Goal: Task Accomplishment & Management: Use online tool/utility

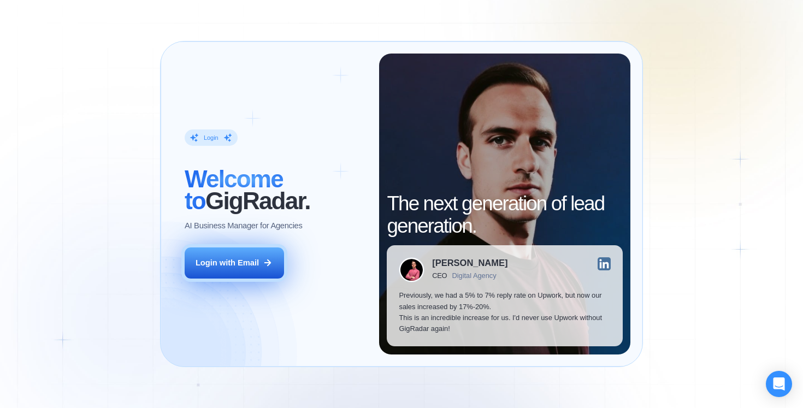
click at [239, 253] on button "Login with Email" at bounding box center [234, 262] width 99 height 31
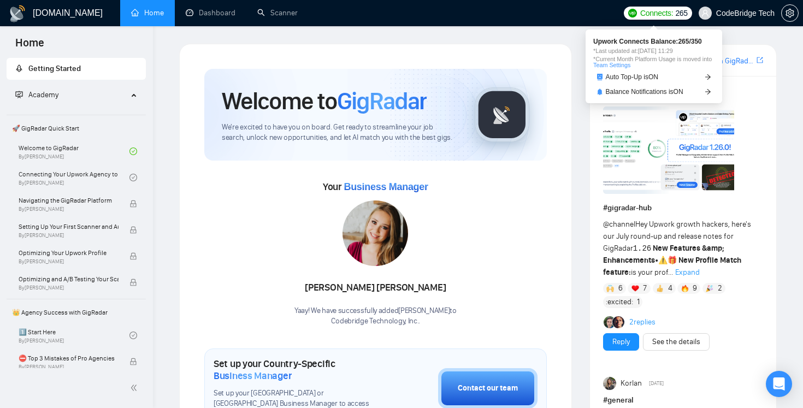
click at [712, 17] on span "CodeBridge Tech" at bounding box center [736, 13] width 89 height 35
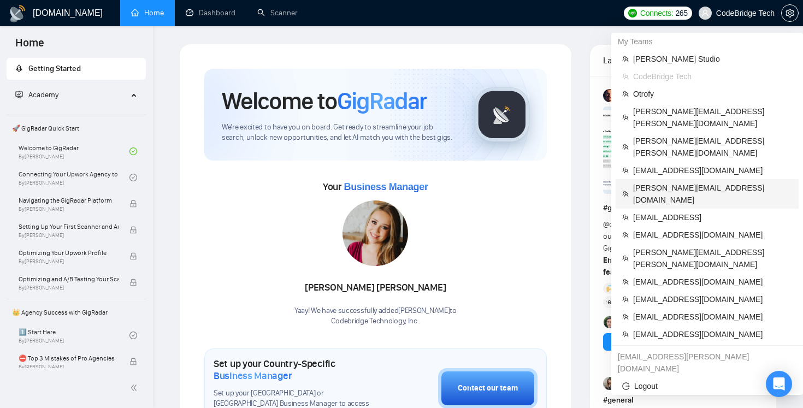
click at [654, 182] on span "[PERSON_NAME][EMAIL_ADDRESS][DOMAIN_NAME]" at bounding box center [712, 194] width 159 height 24
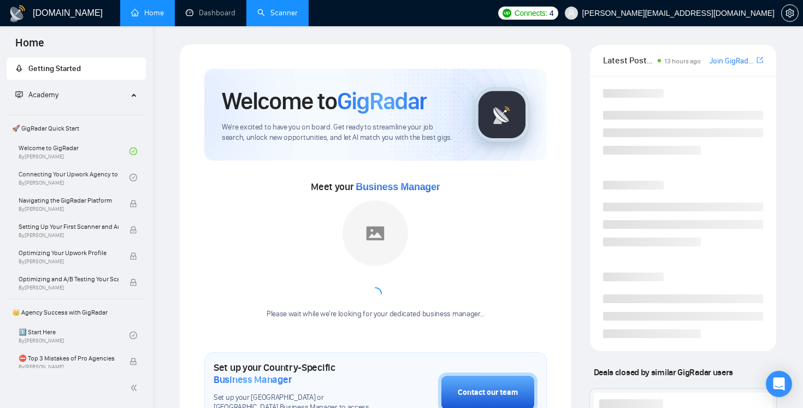
click at [270, 12] on link "Scanner" at bounding box center [277, 12] width 40 height 9
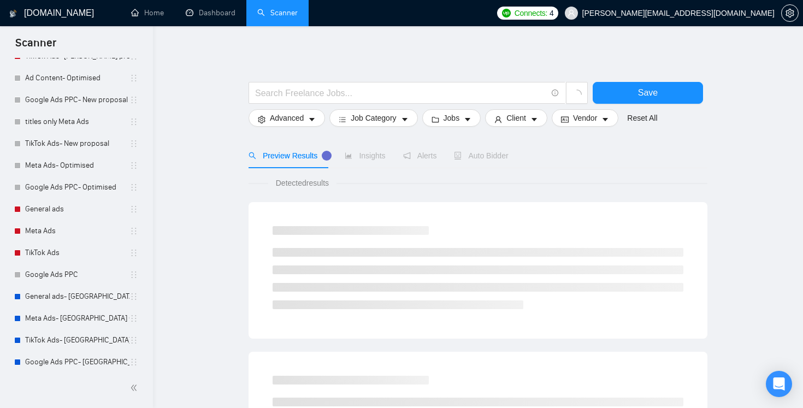
scroll to position [266, 0]
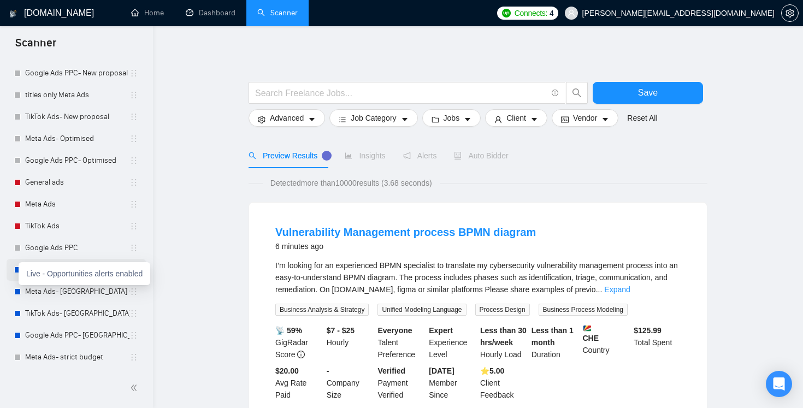
click at [16, 271] on div at bounding box center [17, 269] width 7 height 7
click at [72, 267] on link "General ads- [GEOGRAPHIC_DATA] ONLY" at bounding box center [77, 270] width 104 height 22
